Goal: Transaction & Acquisition: Purchase product/service

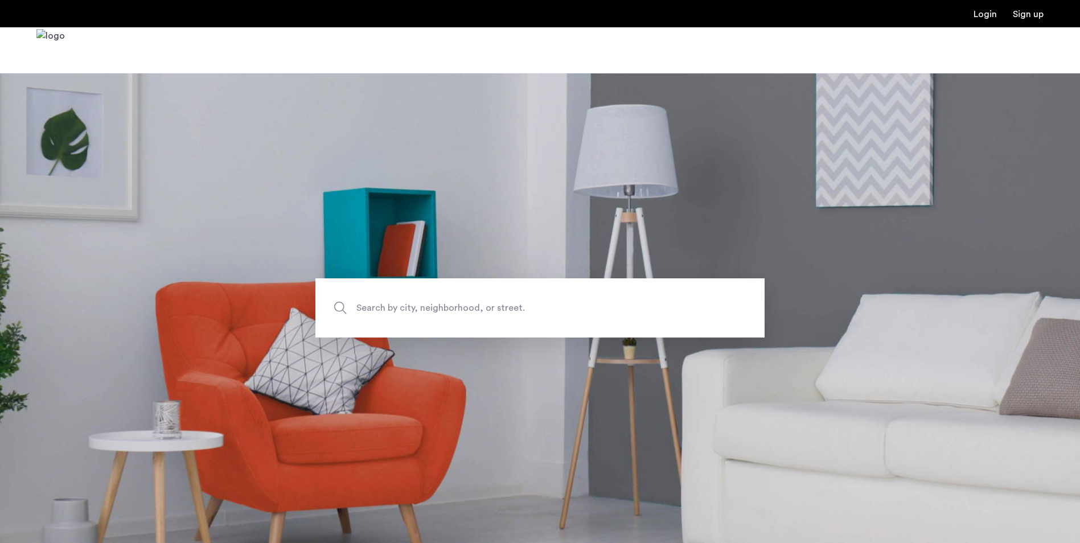
click at [407, 302] on span "Search by city, neighborhood, or street." at bounding box center [513, 308] width 314 height 15
click at [407, 302] on input "Search by city, neighborhood, or street." at bounding box center [539, 307] width 449 height 59
type input "*"
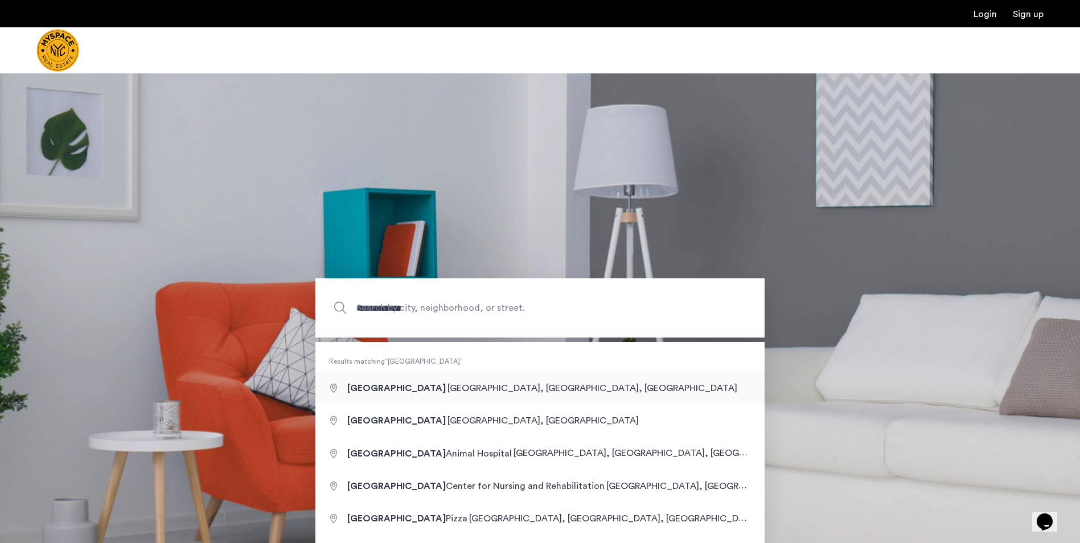
type input "**********"
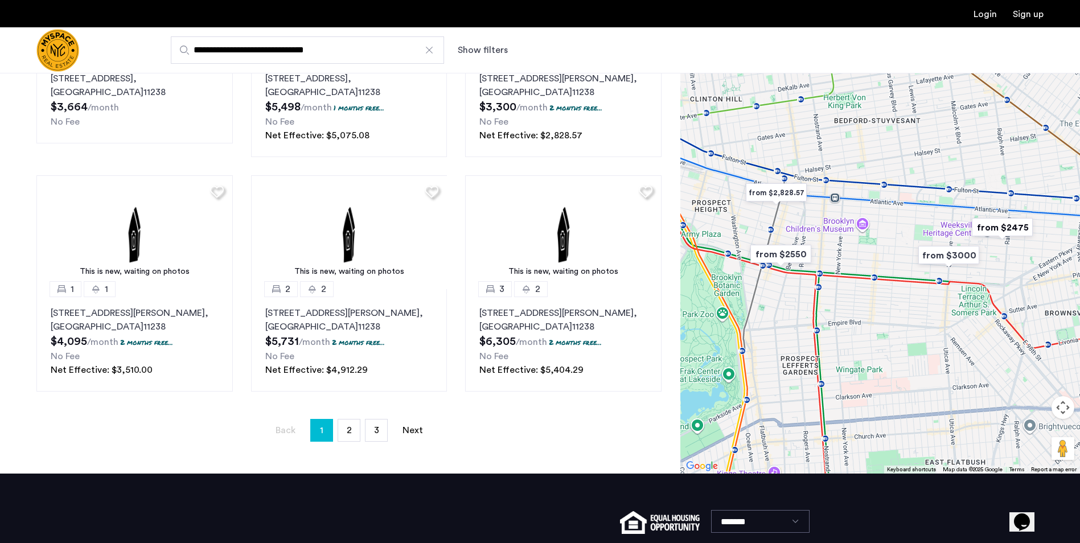
scroll to position [683, 0]
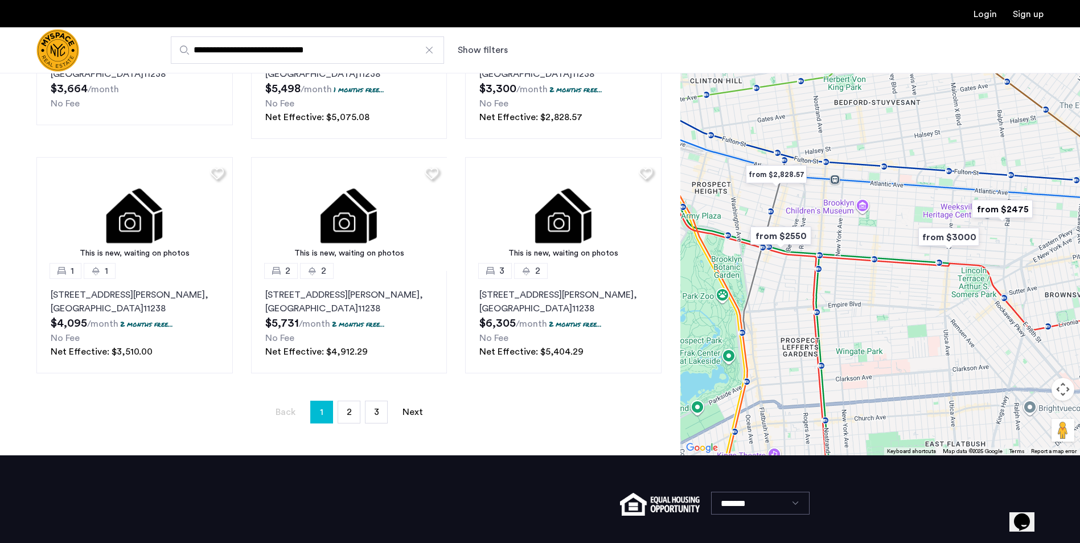
drag, startPoint x: 344, startPoint y: 414, endPoint x: 362, endPoint y: 359, distance: 58.2
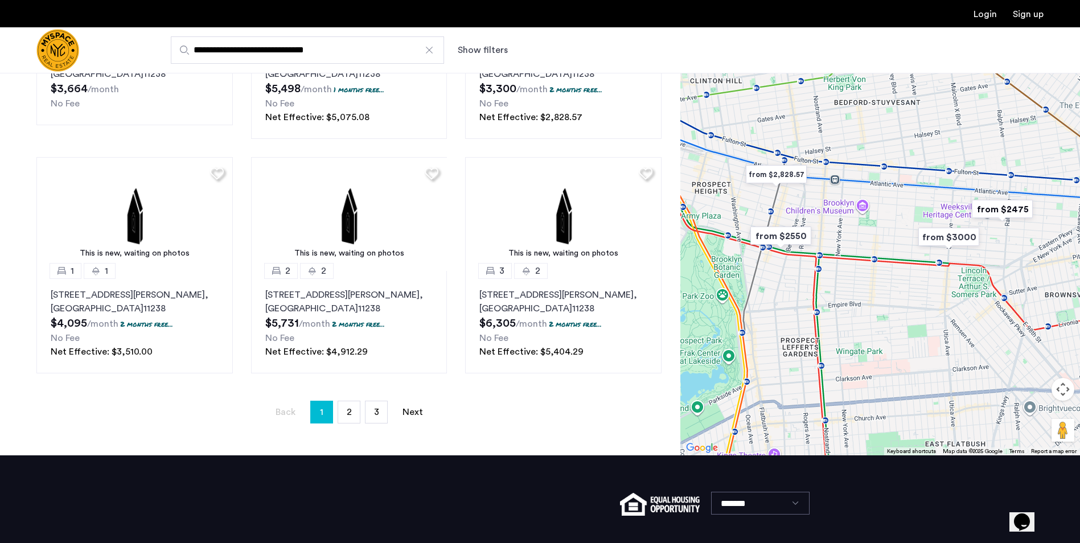
click at [344, 414] on link "page 2" at bounding box center [349, 412] width 22 height 22
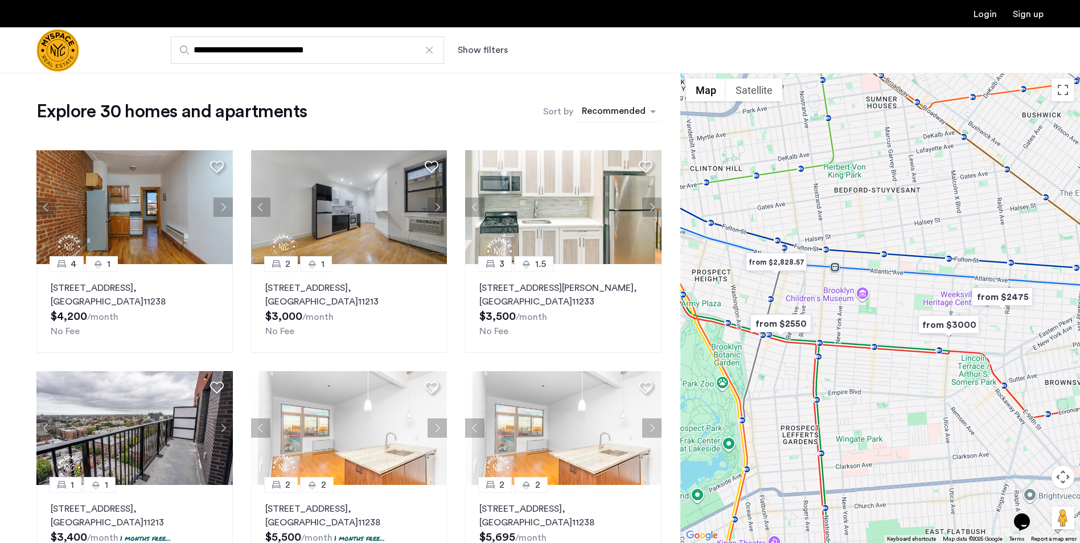
click at [628, 110] on div "sort-apartment" at bounding box center [613, 112] width 67 height 15
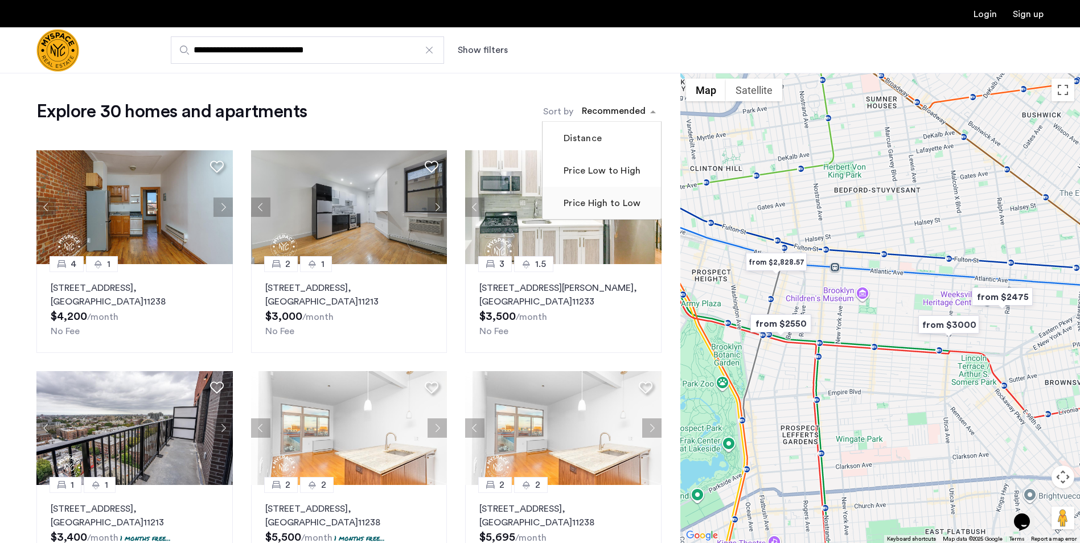
click at [592, 206] on label "Price High to Low" at bounding box center [600, 203] width 79 height 14
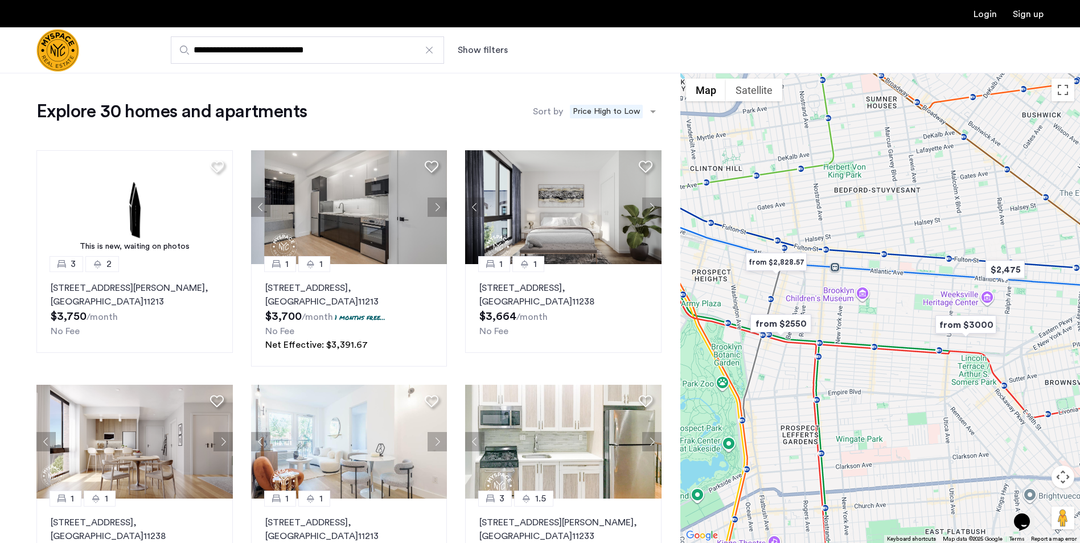
click at [428, 51] on div at bounding box center [429, 49] width 11 height 11
click at [428, 51] on input "**********" at bounding box center [307, 49] width 273 height 27
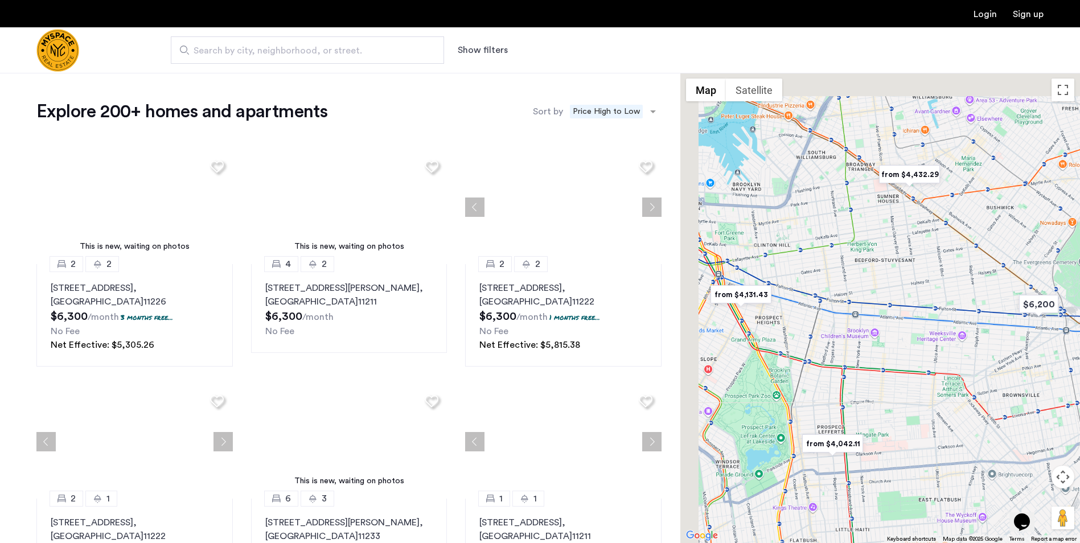
click at [290, 47] on span "Search by city, neighborhood, or street." at bounding box center [303, 51] width 219 height 14
click at [290, 47] on input "Search by city, neighborhood, or street." at bounding box center [307, 49] width 273 height 27
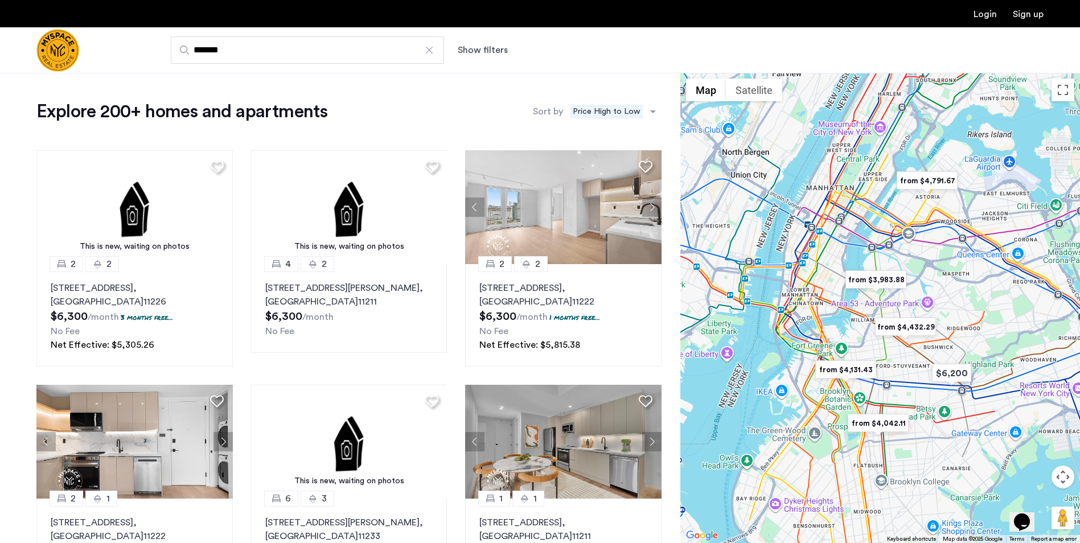
type input "**********"
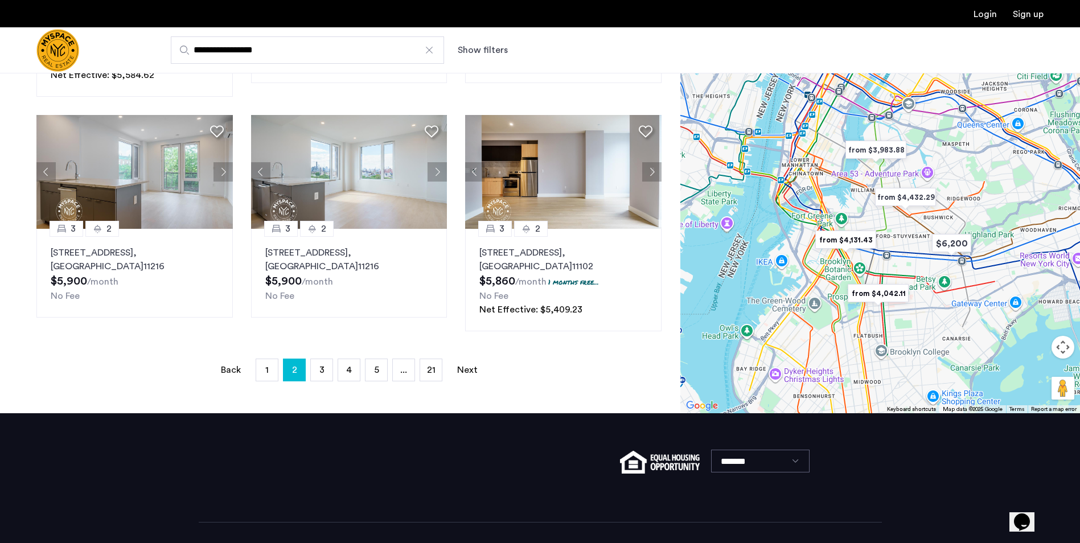
scroll to position [775, 0]
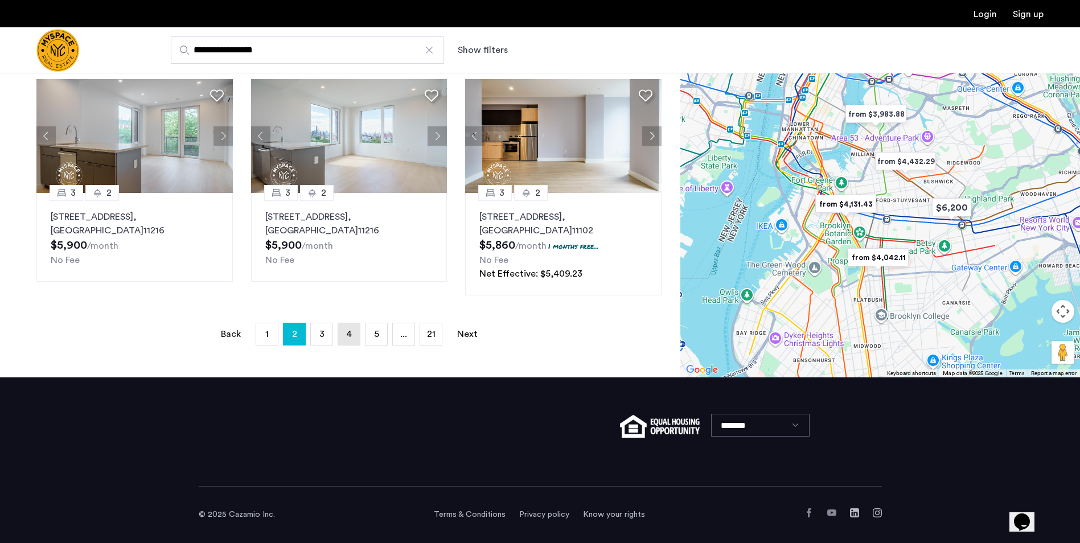
click at [346, 335] on span "4" at bounding box center [349, 334] width 6 height 9
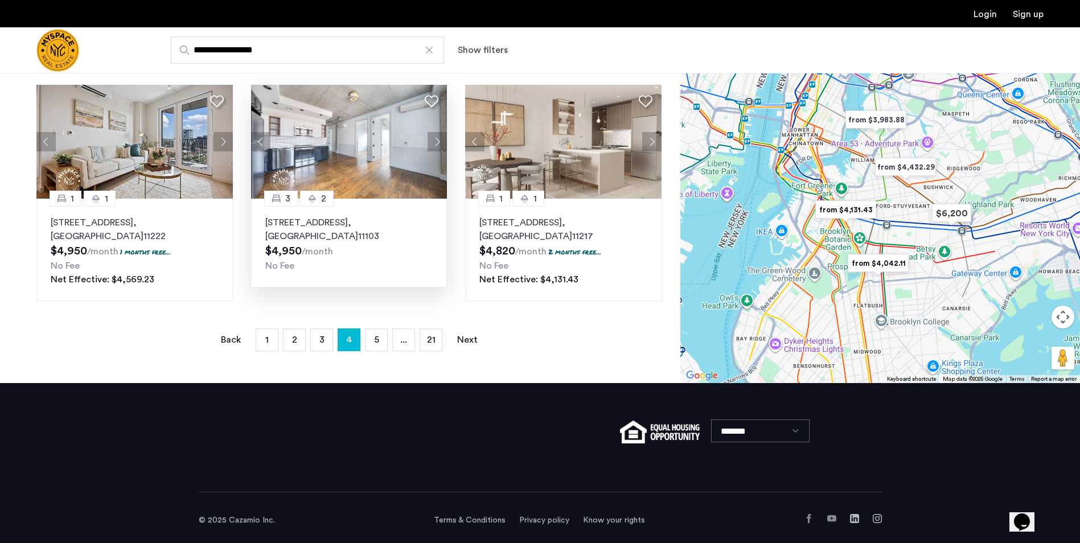
scroll to position [775, 0]
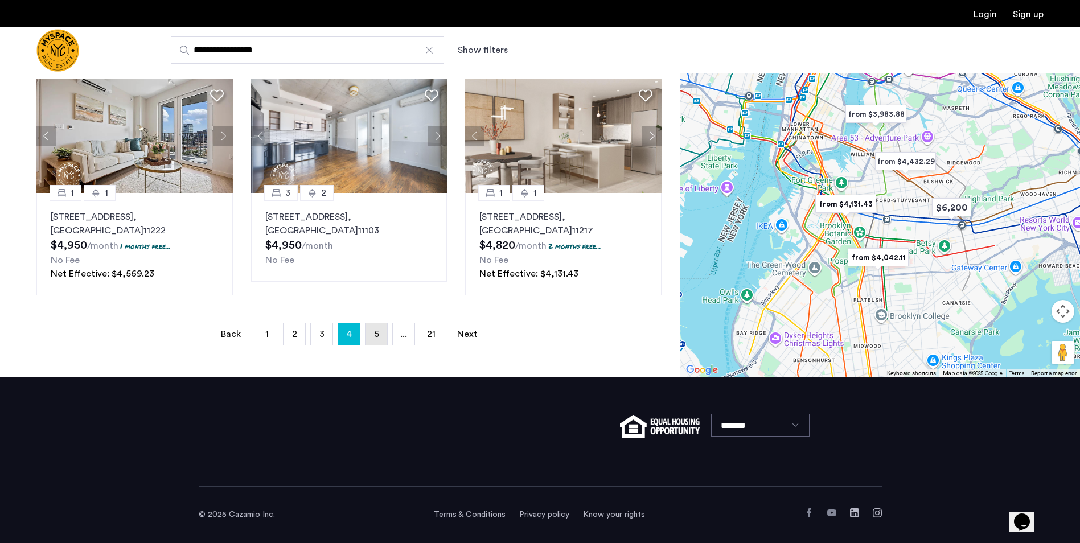
click at [376, 339] on link "page 5" at bounding box center [377, 334] width 22 height 22
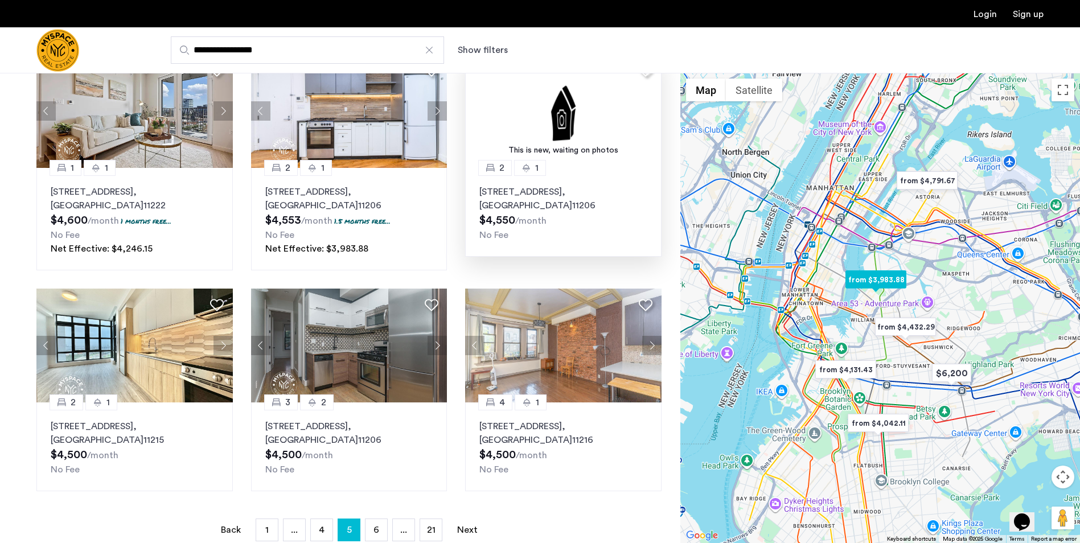
scroll to position [569, 0]
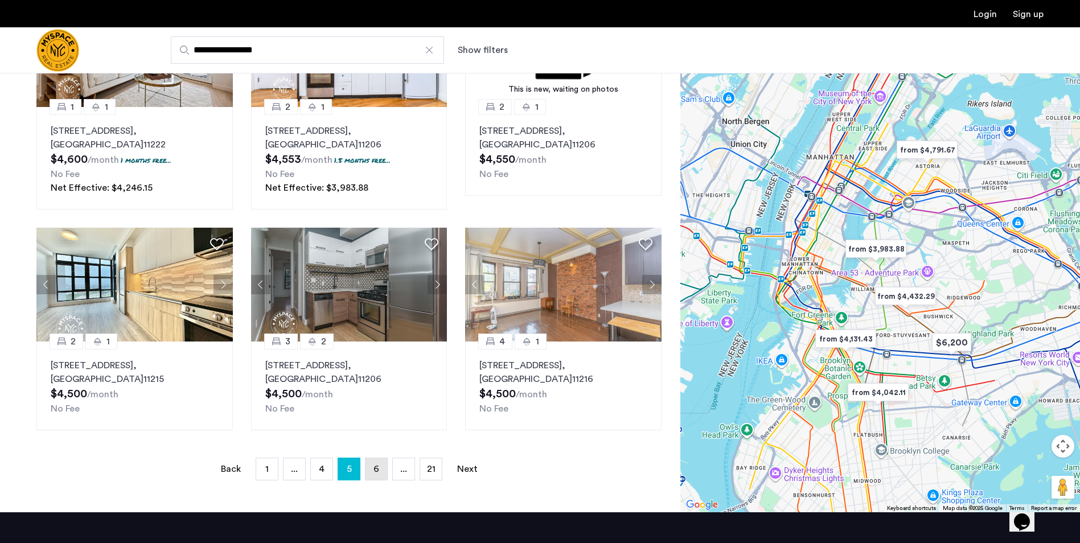
click at [380, 469] on link "page 6" at bounding box center [377, 469] width 22 height 22
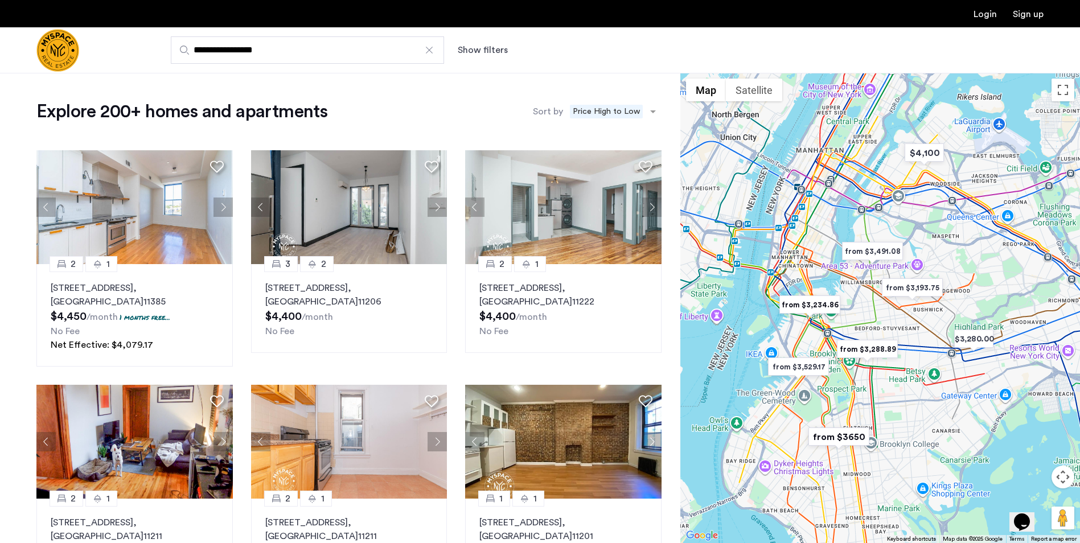
click at [428, 52] on div at bounding box center [429, 49] width 11 height 11
click at [428, 52] on input "**********" at bounding box center [307, 49] width 273 height 27
click at [206, 52] on span "Search by city, neighborhood, or street." at bounding box center [303, 51] width 219 height 14
click at [206, 52] on input "Search by city, neighborhood, or street." at bounding box center [307, 49] width 273 height 27
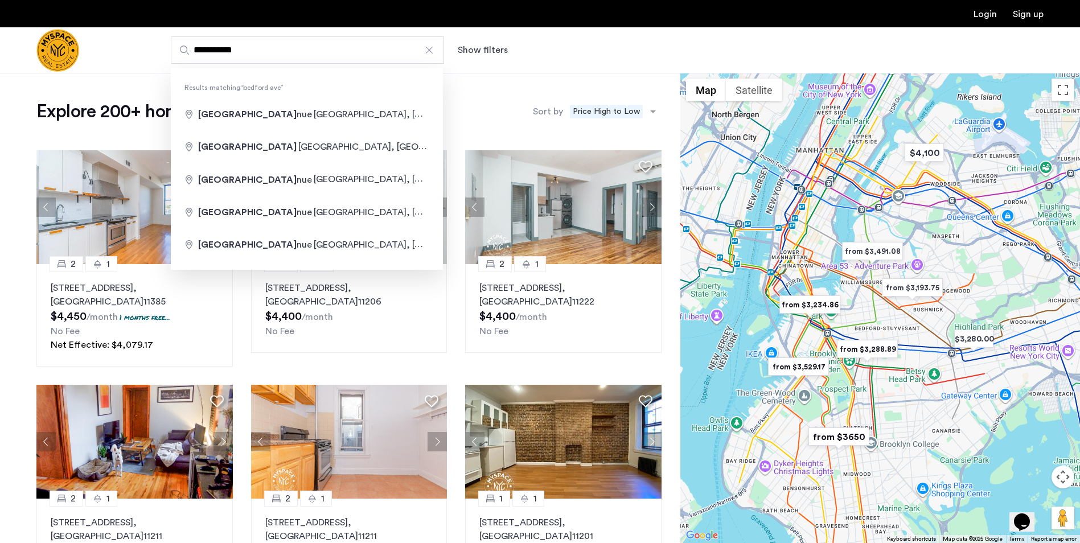
type input "**********"
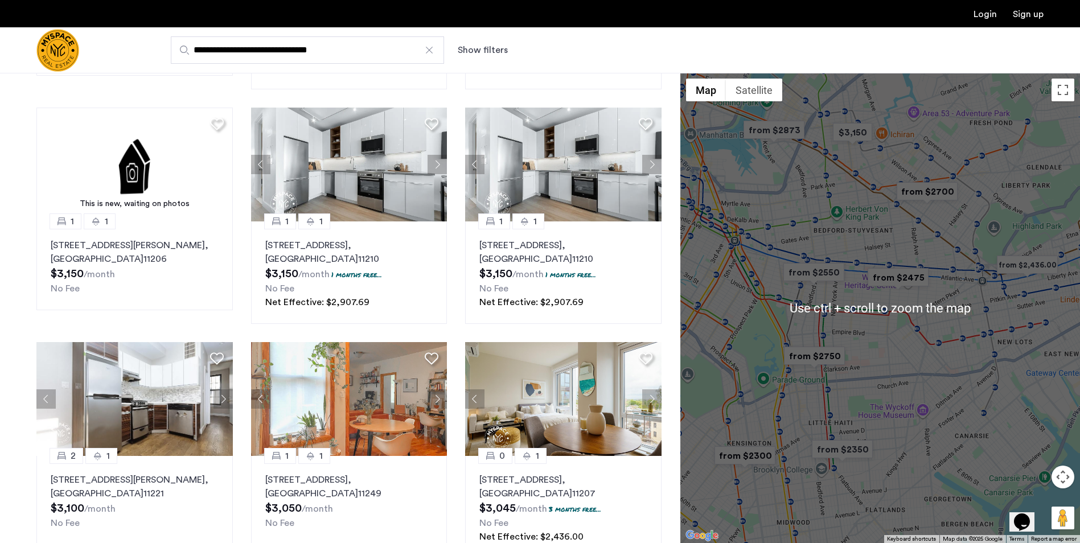
scroll to position [569, 0]
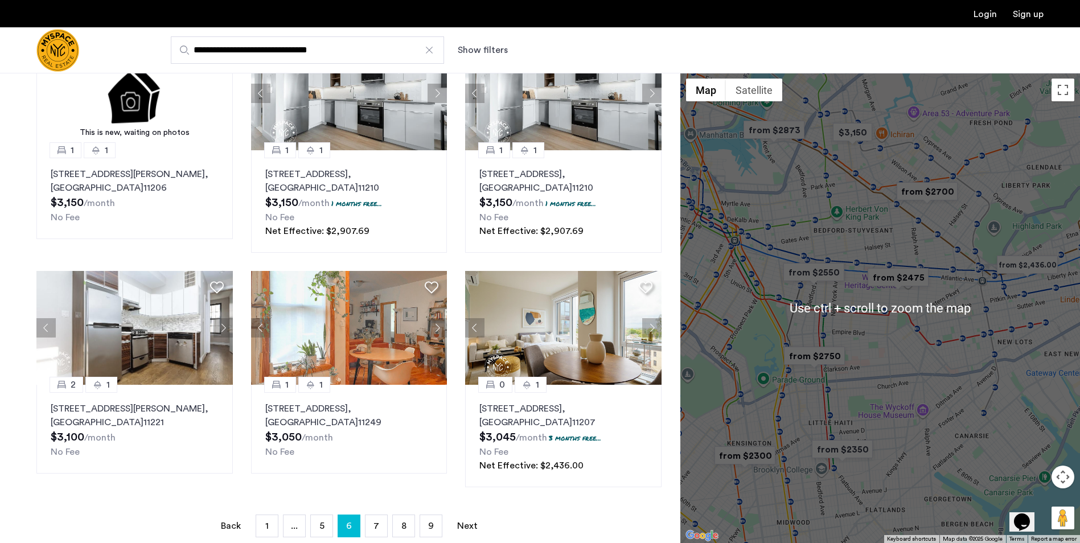
click at [816, 293] on div at bounding box center [880, 308] width 400 height 470
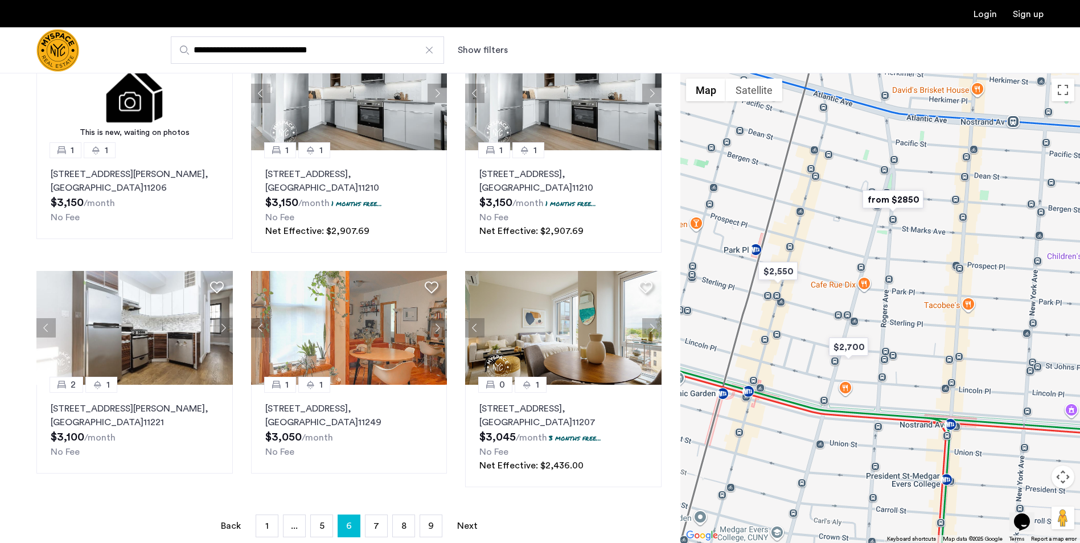
drag, startPoint x: 790, startPoint y: 256, endPoint x: 924, endPoint y: 289, distance: 137.3
click at [924, 289] on div at bounding box center [880, 308] width 400 height 470
click at [895, 206] on img "from $2850" at bounding box center [893, 200] width 70 height 26
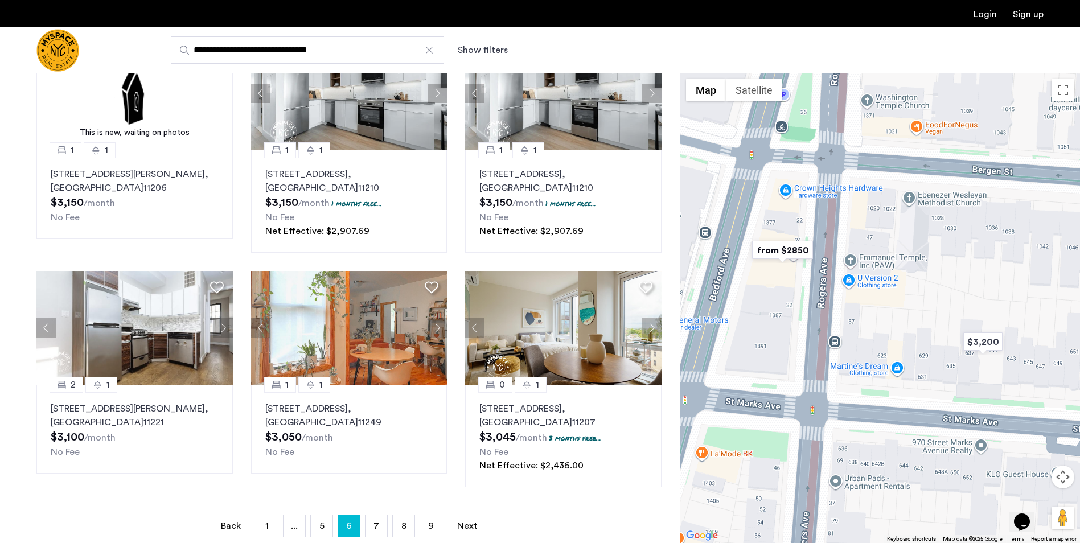
click at [777, 251] on img "from $2850" at bounding box center [783, 250] width 70 height 26
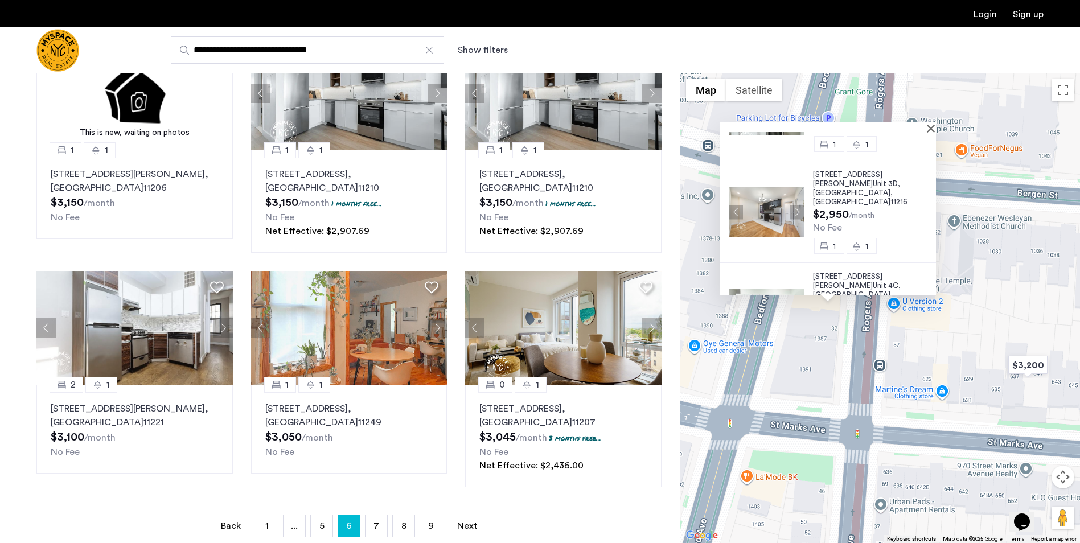
scroll to position [87, 0]
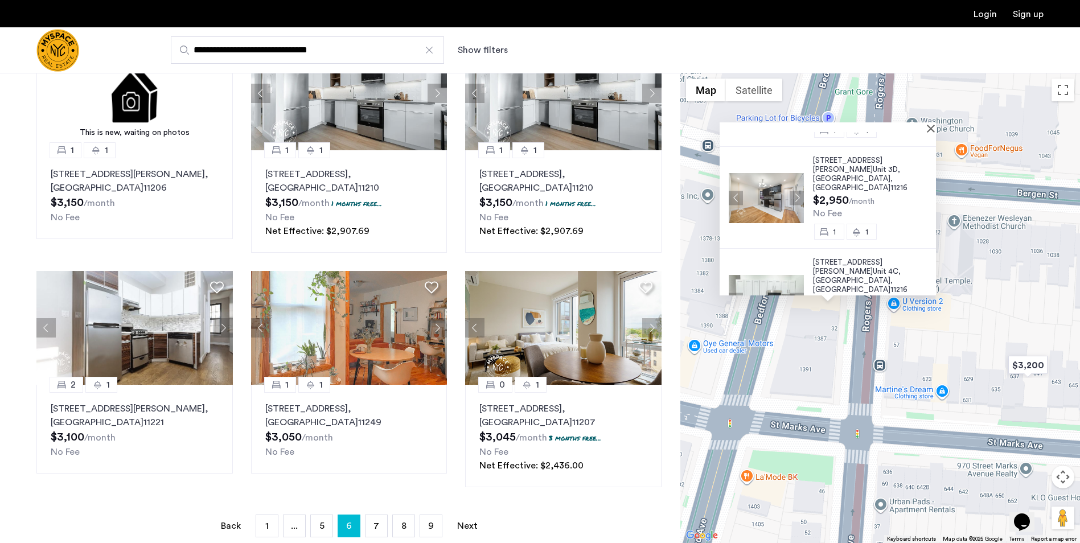
click at [934, 130] on div at bounding box center [828, 127] width 216 height 10
click at [936, 127] on button "Close" at bounding box center [933, 128] width 8 height 8
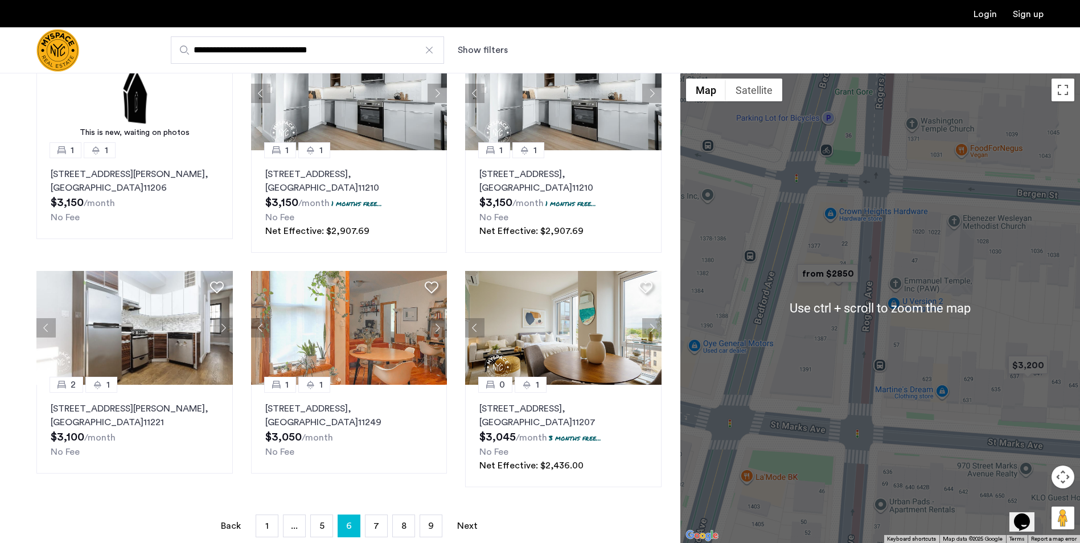
scroll to position [626, 0]
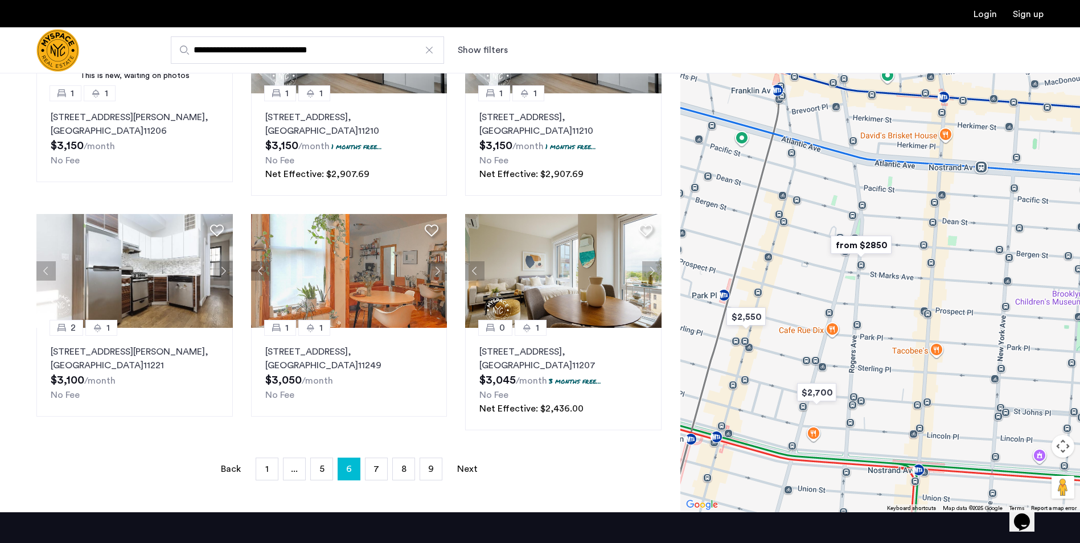
drag, startPoint x: 769, startPoint y: 290, endPoint x: 847, endPoint y: 294, distance: 78.1
click at [847, 294] on div at bounding box center [880, 277] width 400 height 470
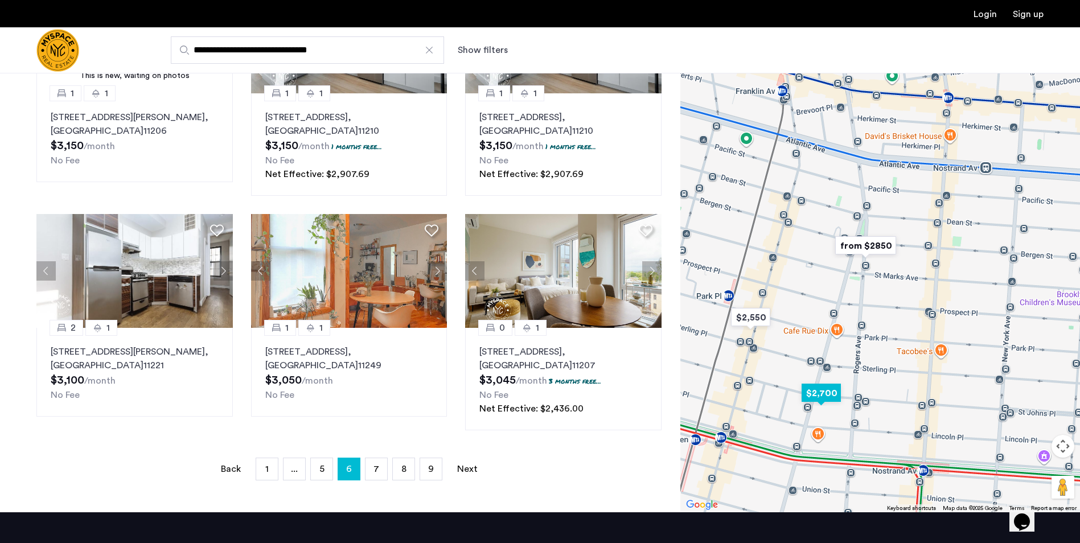
click at [829, 396] on img "$2,700" at bounding box center [821, 393] width 48 height 26
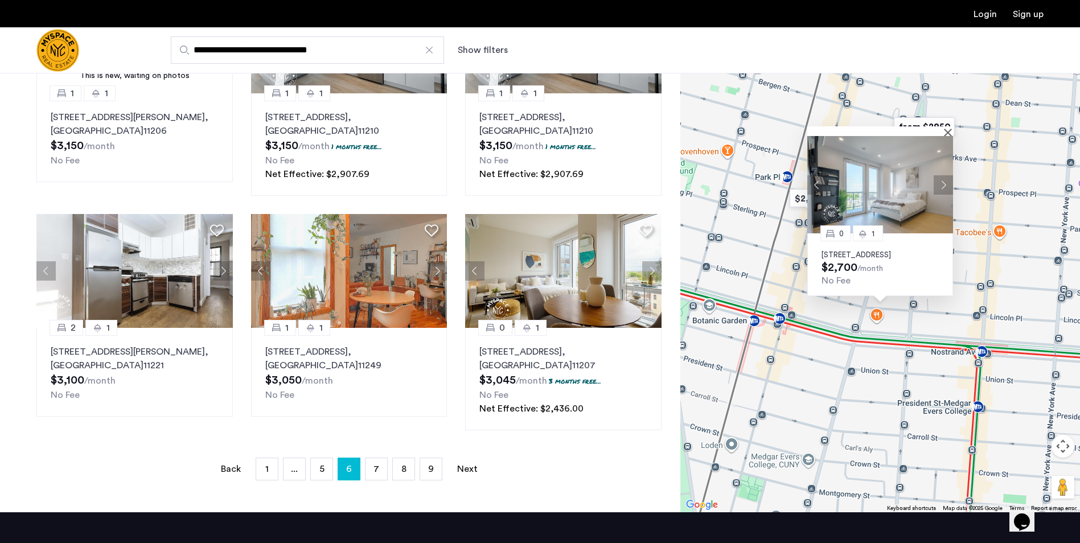
click at [881, 192] on img at bounding box center [880, 184] width 146 height 97
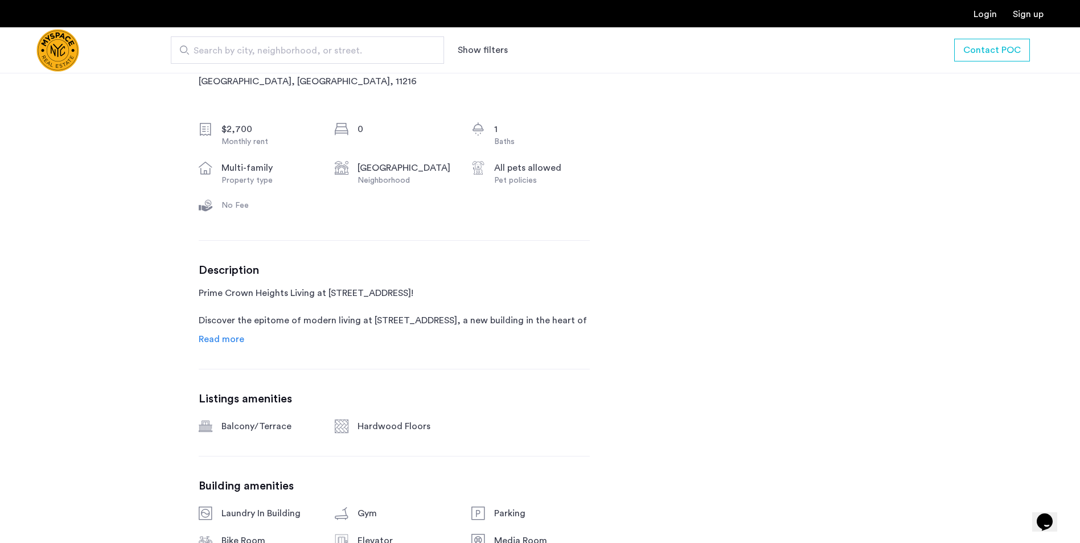
scroll to position [399, 0]
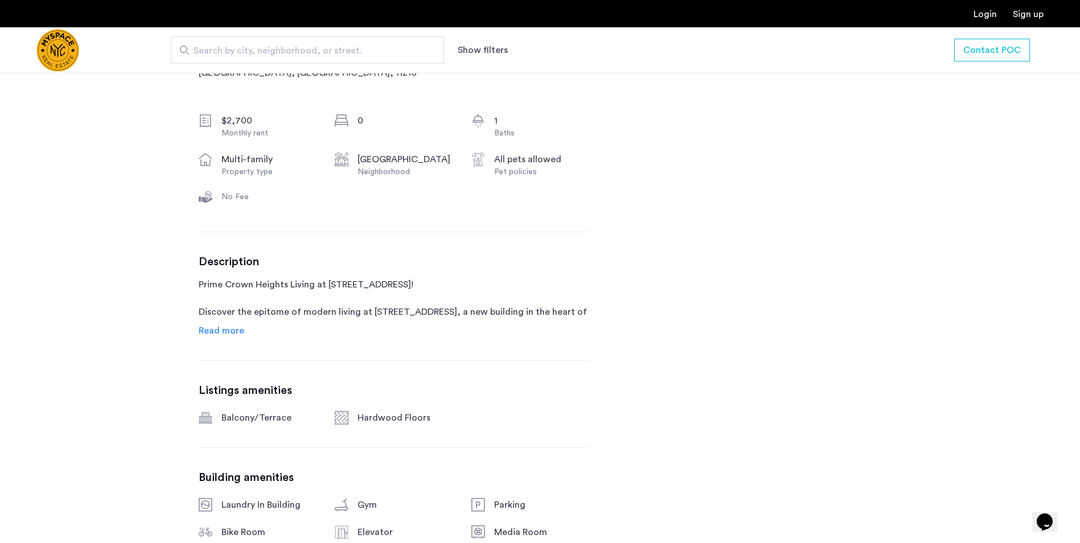
click at [221, 335] on span "Read more" at bounding box center [222, 330] width 46 height 9
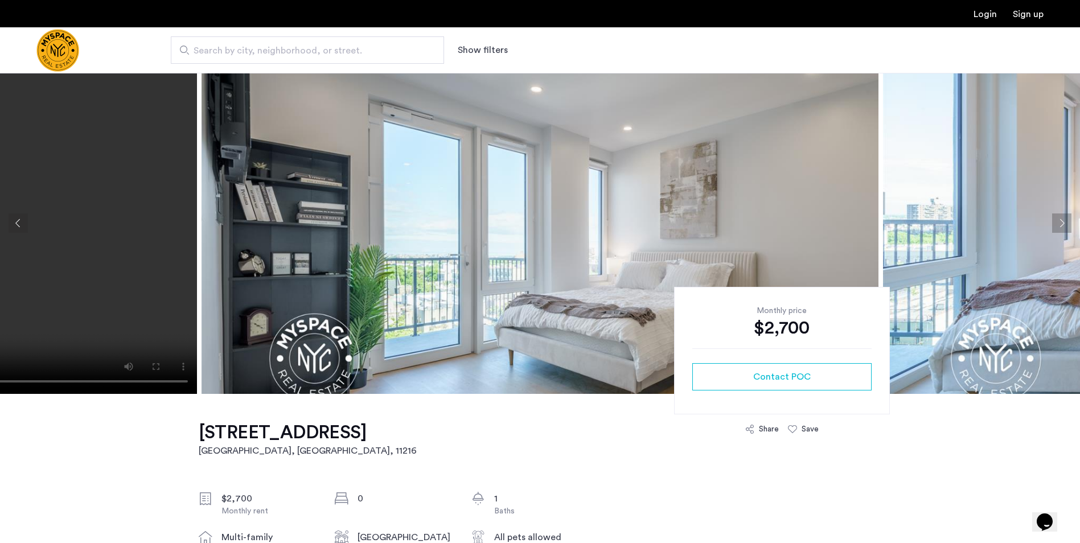
scroll to position [0, 0]
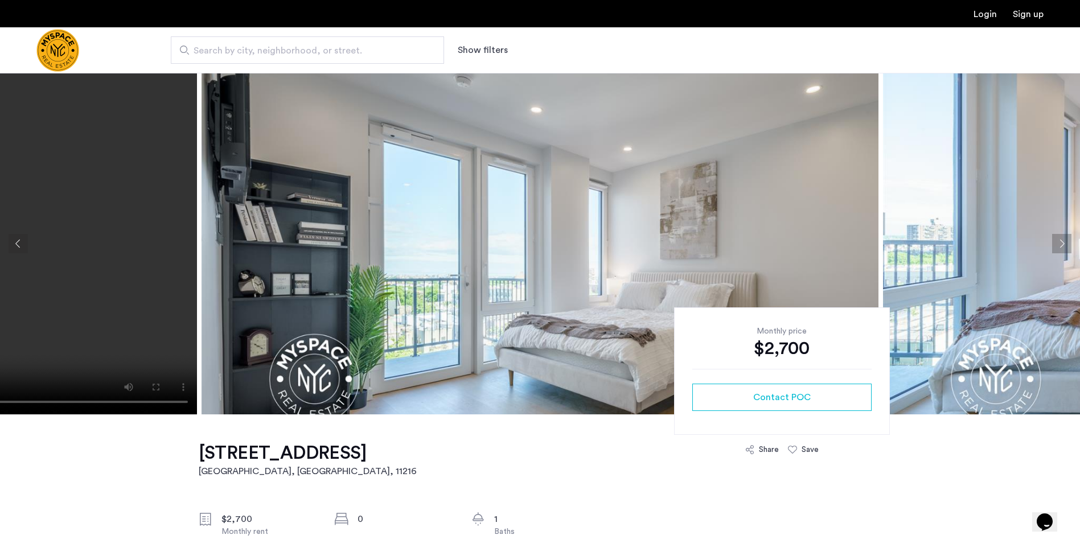
click at [50, 52] on img "Cazamio Logo" at bounding box center [57, 50] width 43 height 43
